Goal: Find specific page/section: Find specific page/section

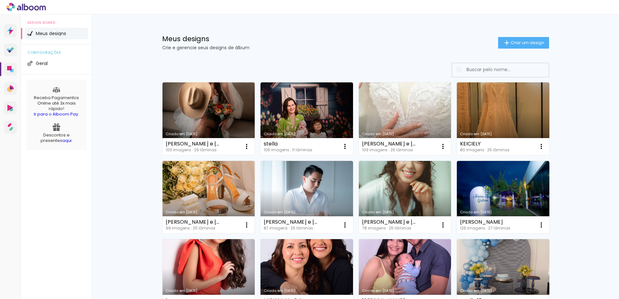
click at [515, 67] on input at bounding box center [509, 69] width 92 height 13
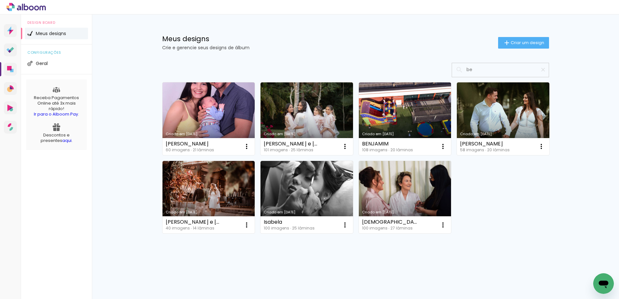
type input "be"
type paper-input "be"
